Goal: Task Accomplishment & Management: Manage account settings

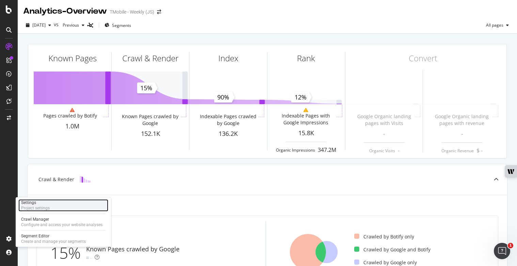
click at [53, 209] on div "Settings Project settings" at bounding box center [63, 205] width 90 height 12
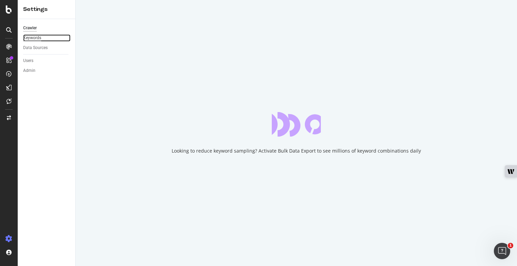
click at [35, 40] on div "Keywords" at bounding box center [32, 37] width 18 height 7
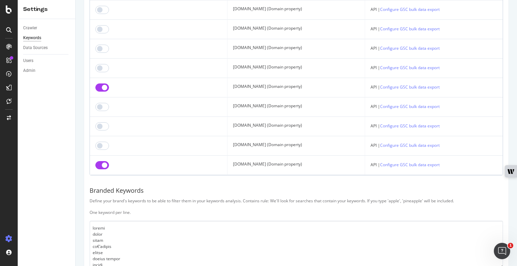
scroll to position [912, 0]
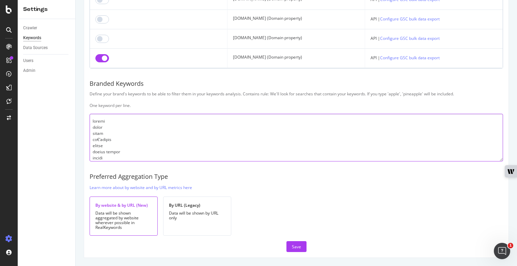
click at [145, 149] on textarea at bounding box center [296, 138] width 413 height 48
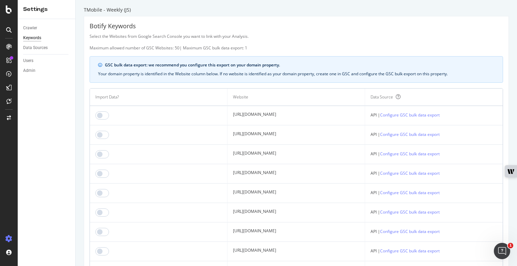
scroll to position [0, 0]
